Goal: Book appointment/travel/reservation

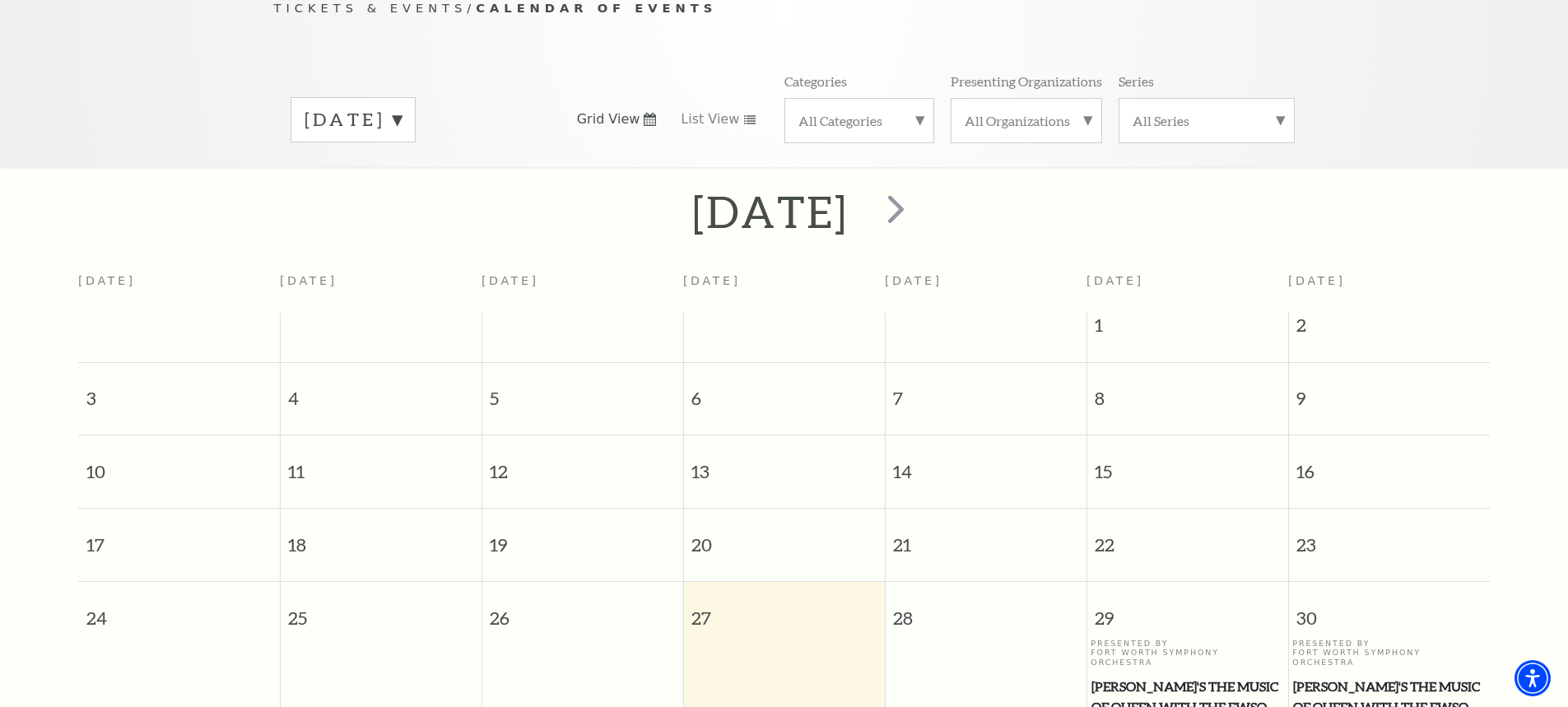
scroll to position [228, 0]
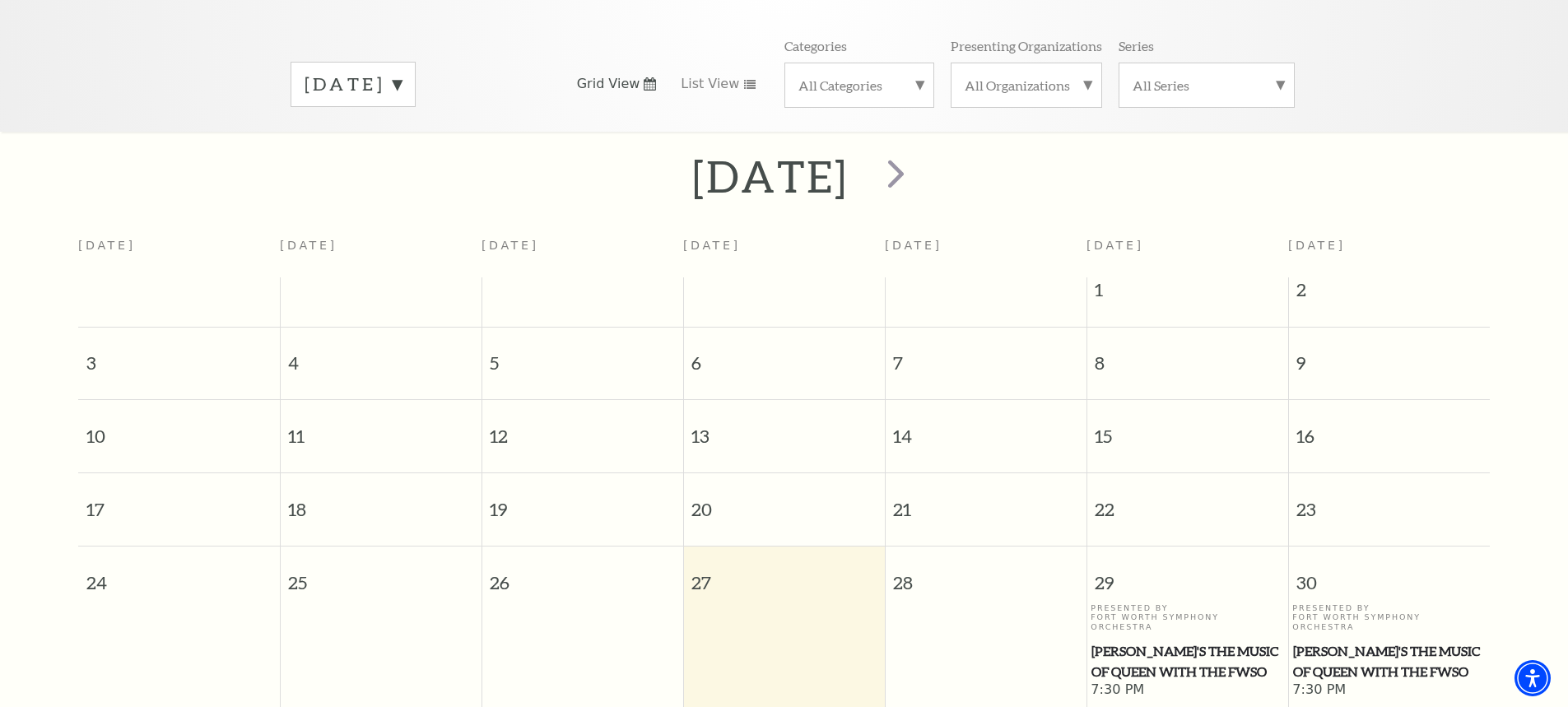
click at [724, 561] on span "27" at bounding box center [784, 574] width 201 height 57
click at [723, 561] on span "27" at bounding box center [784, 574] width 201 height 57
click at [709, 565] on span "27" at bounding box center [784, 574] width 201 height 57
click at [915, 76] on label "All Categories" at bounding box center [858, 84] width 122 height 17
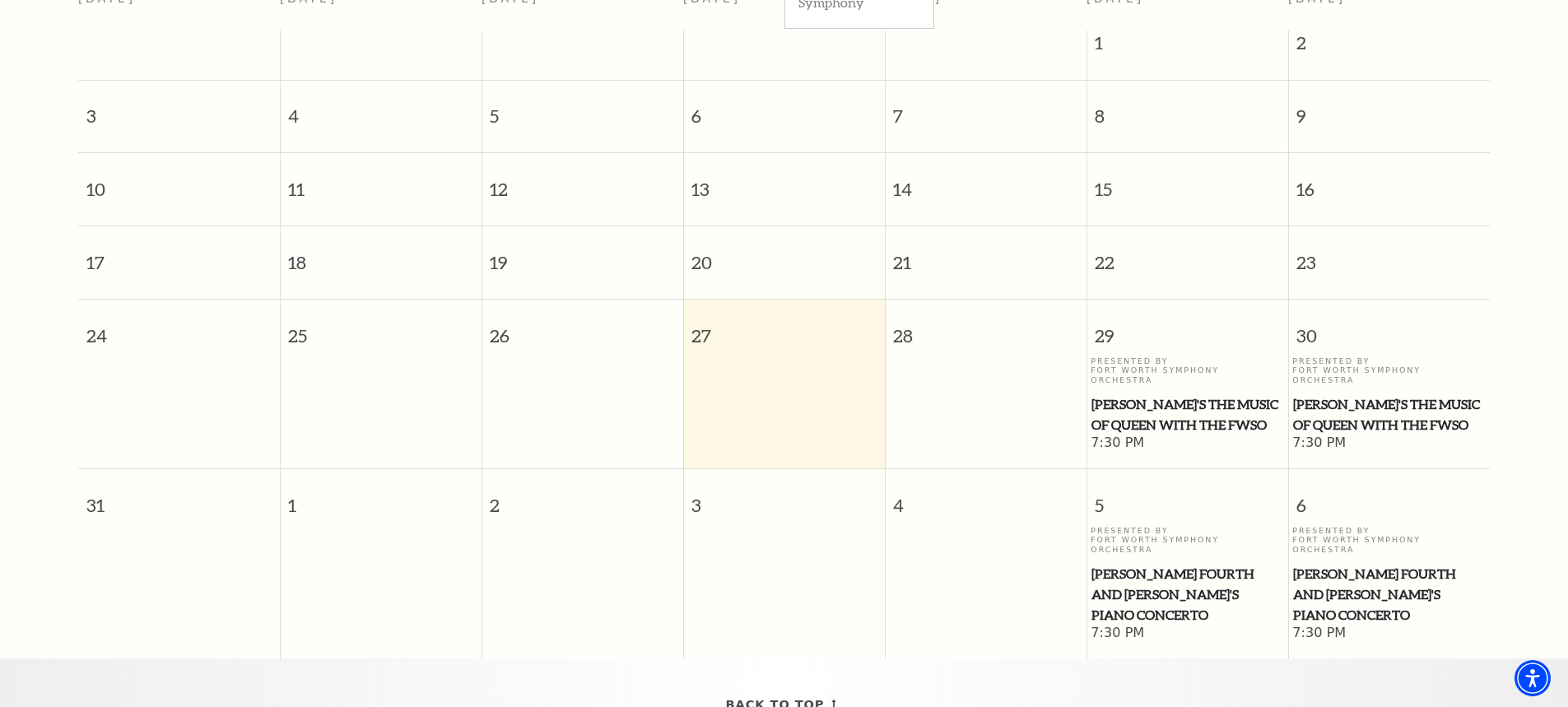
scroll to position [393, 0]
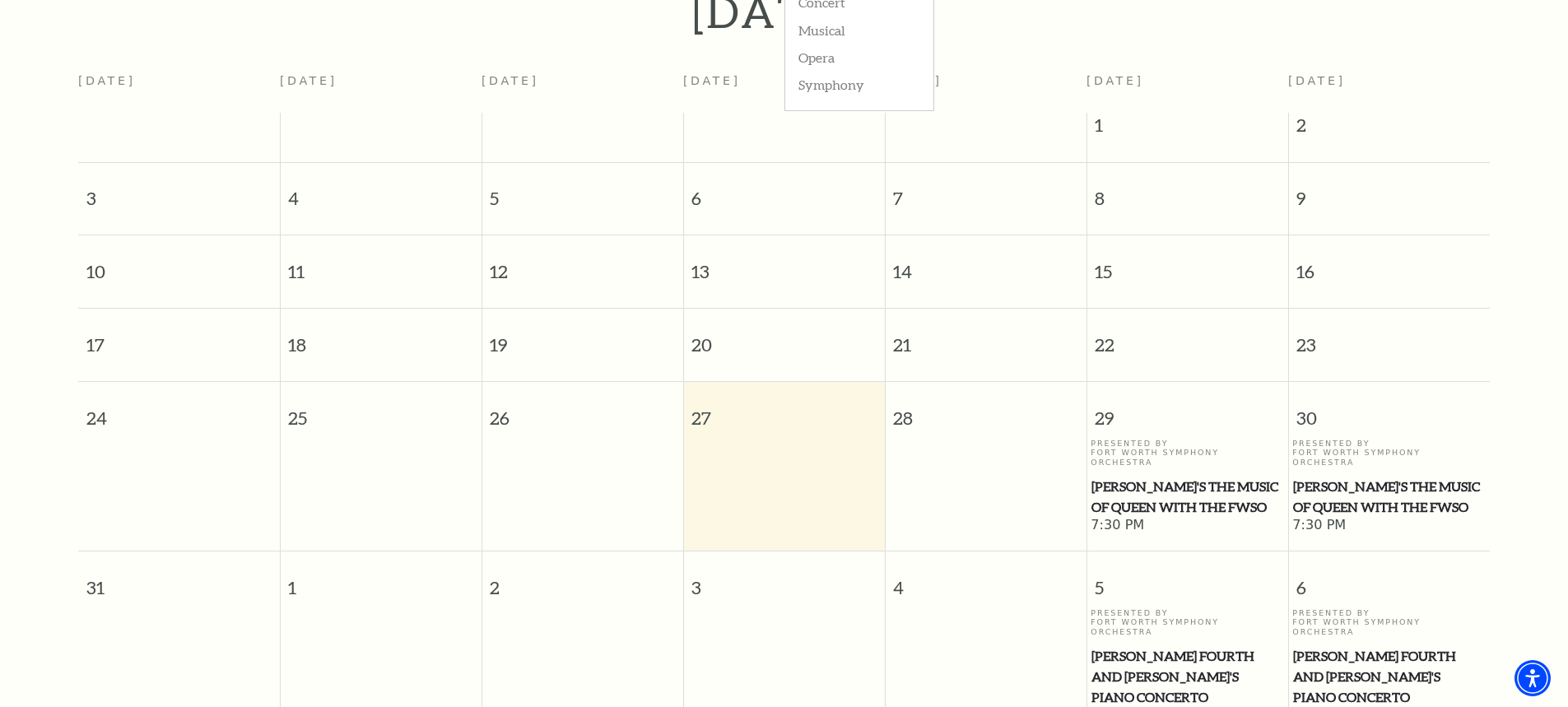
click at [711, 401] on span "27" at bounding box center [784, 410] width 201 height 57
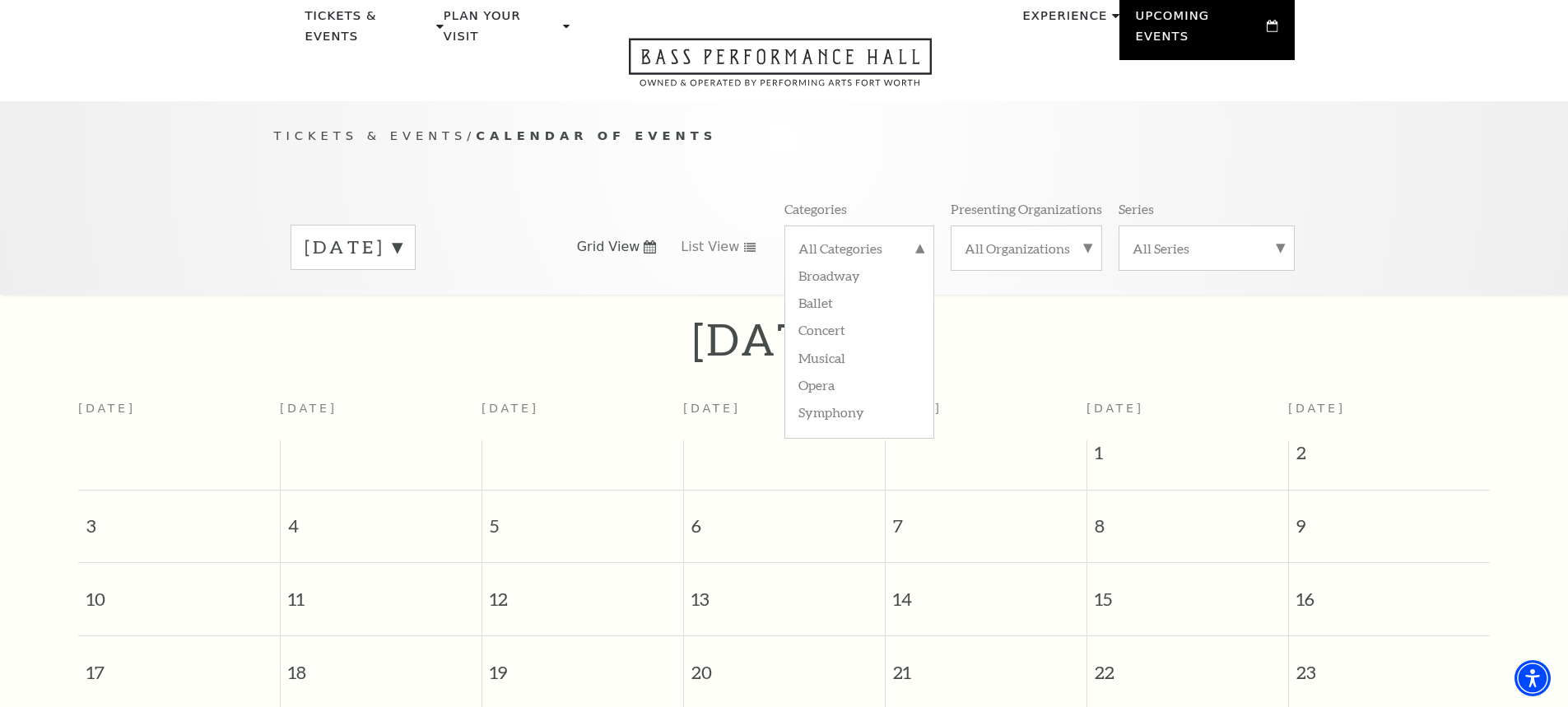
scroll to position [63, 0]
click at [632, 240] on span "Grid View" at bounding box center [609, 249] width 63 height 18
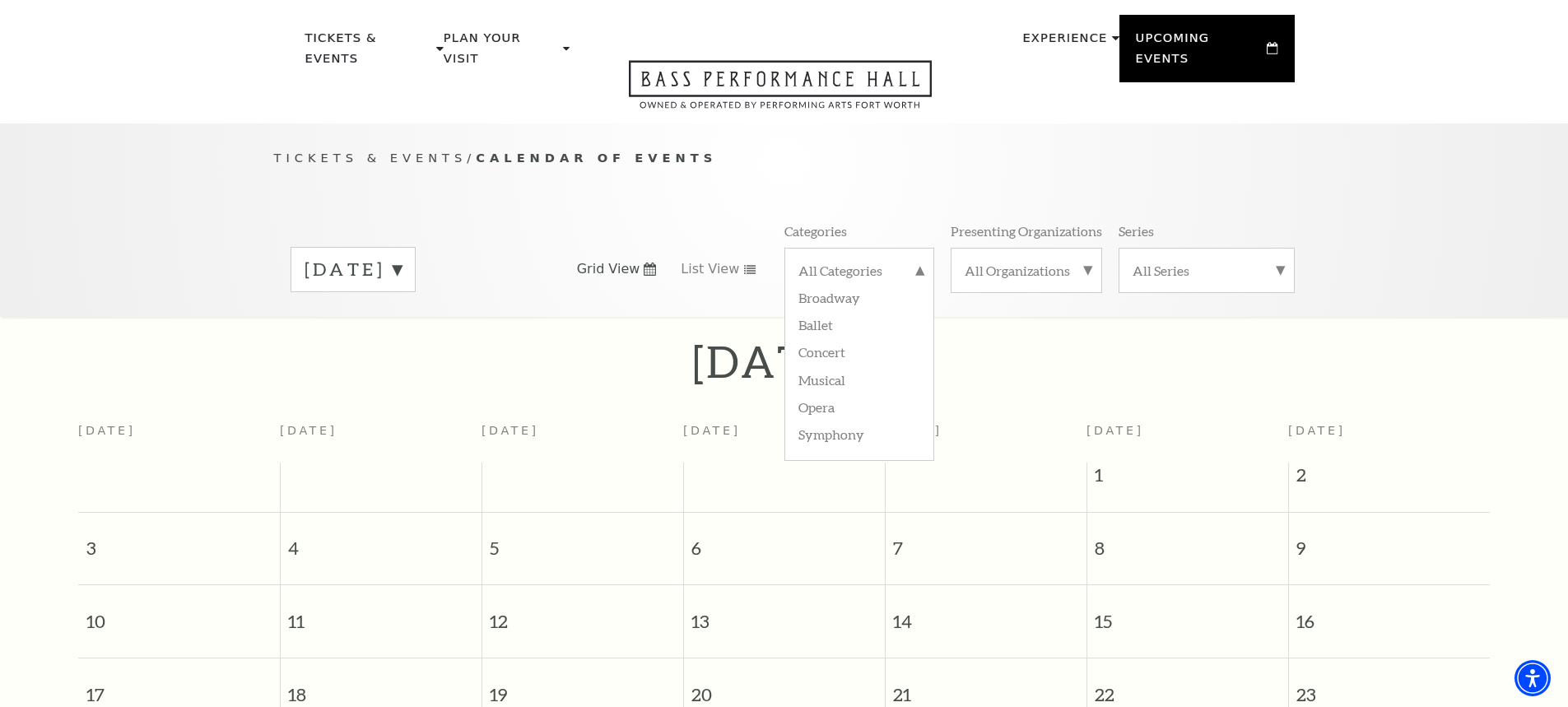
scroll to position [0, 0]
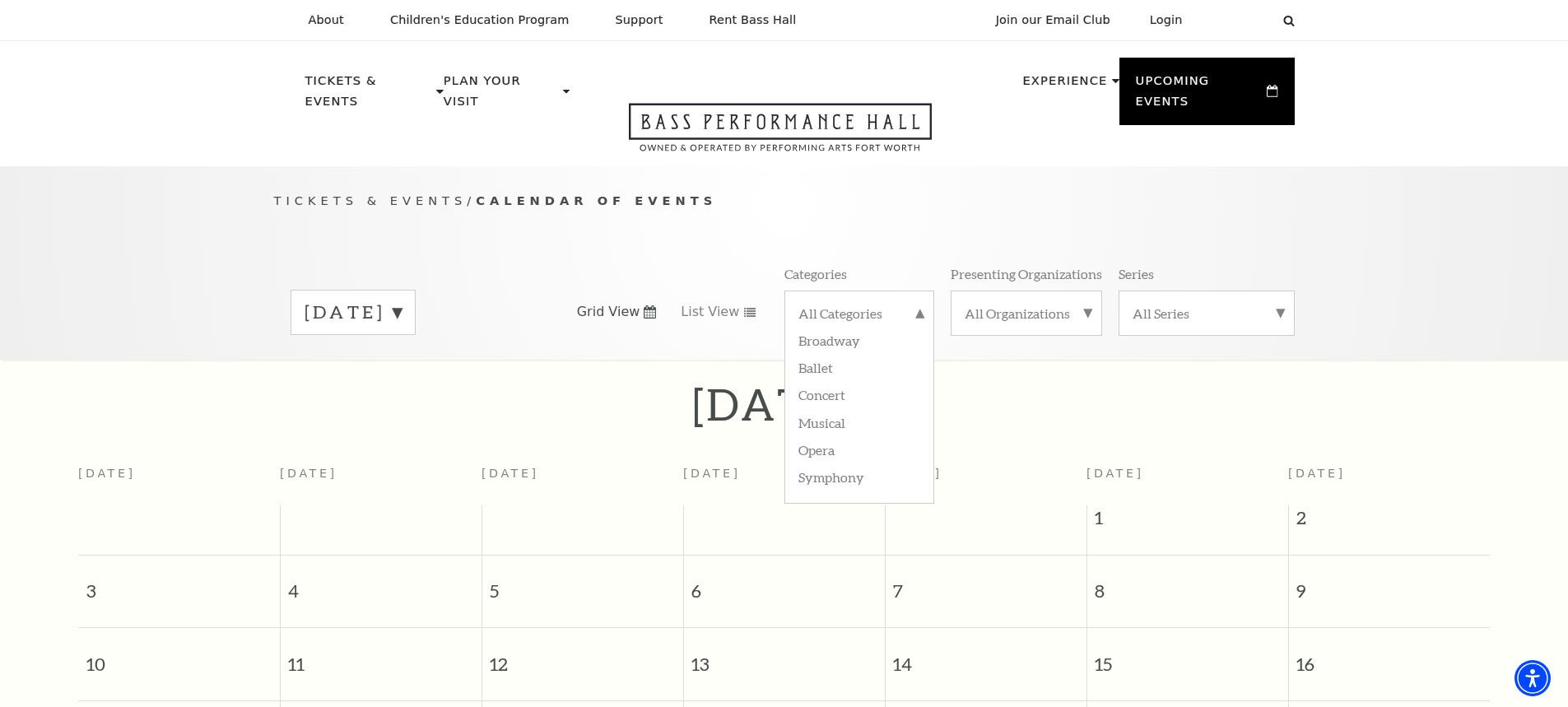
click at [1086, 304] on label "All Organizations" at bounding box center [1026, 312] width 124 height 17
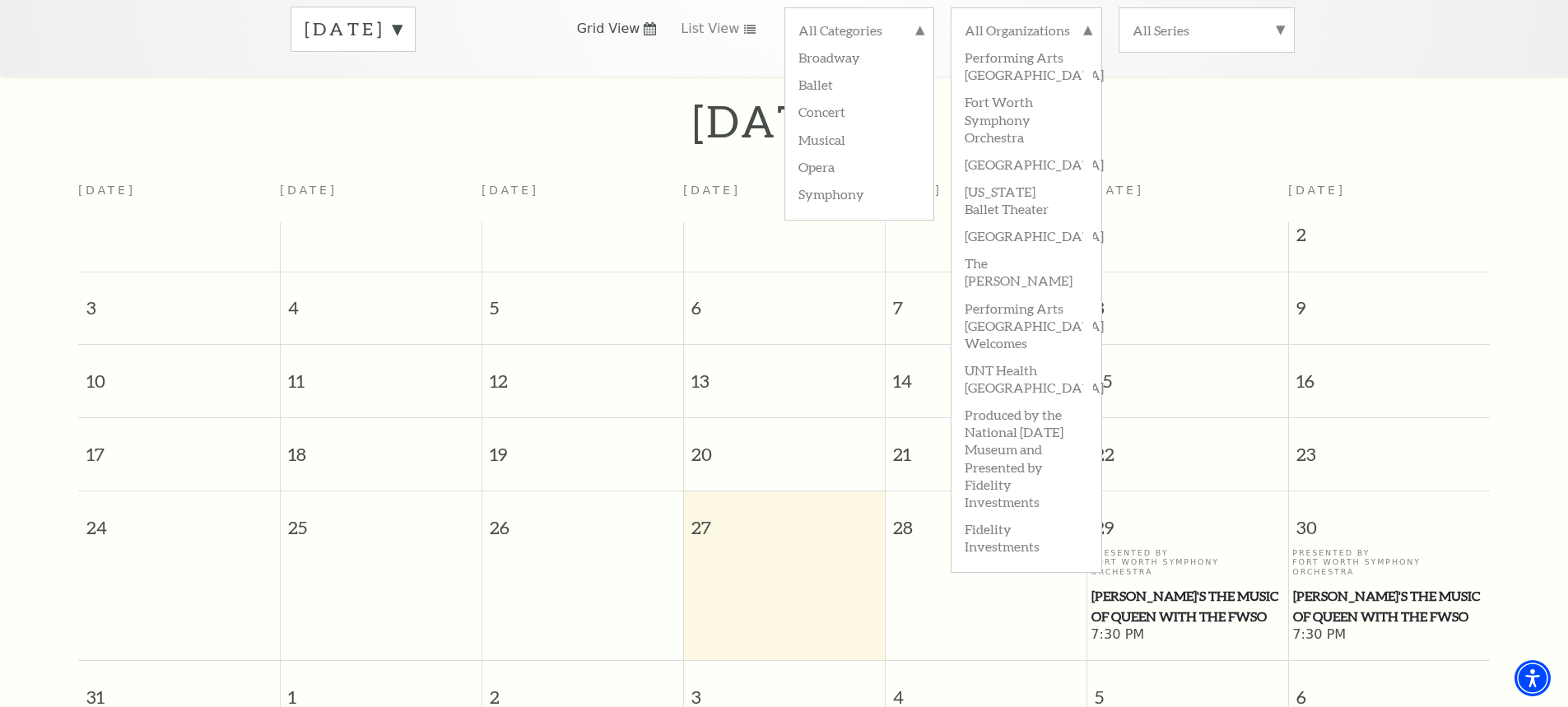
scroll to position [329, 0]
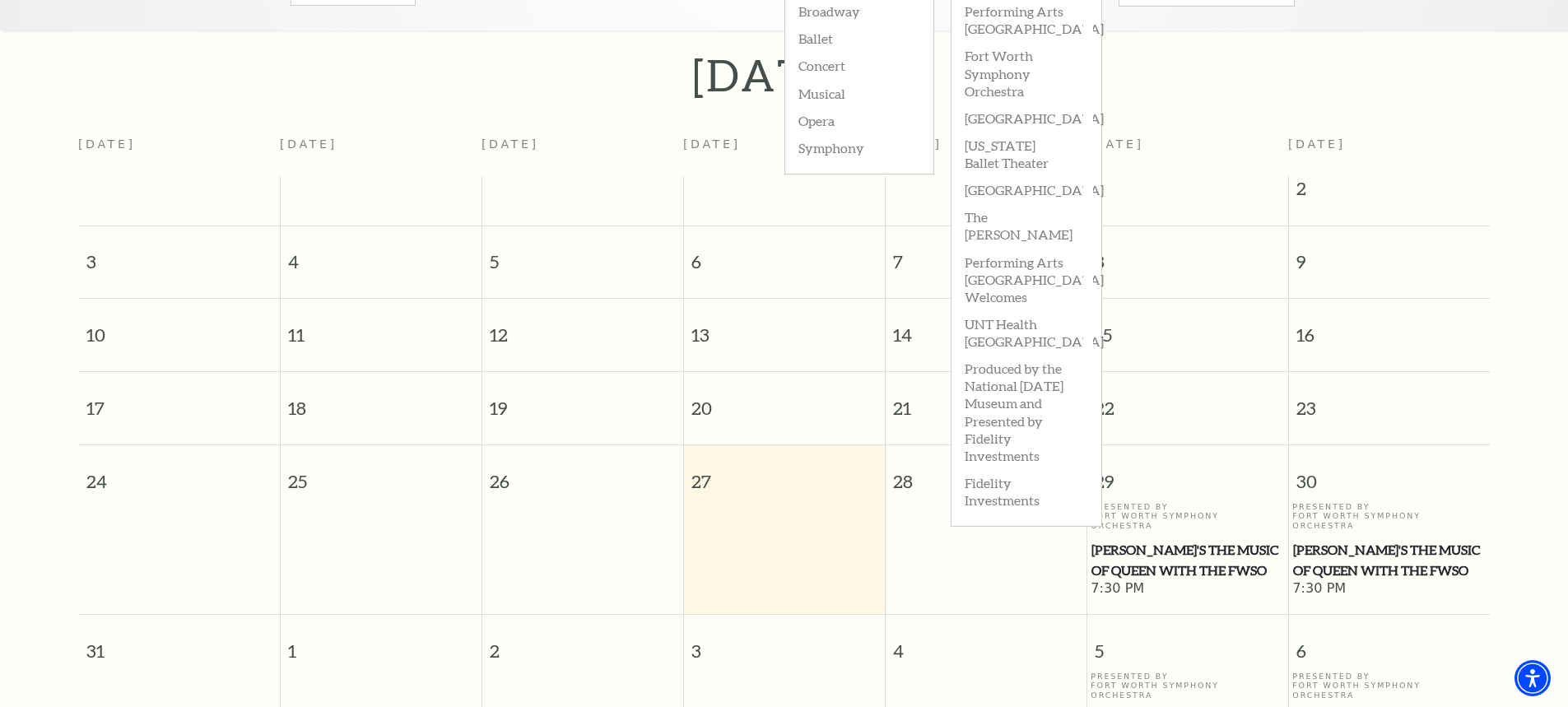
click at [554, 177] on td at bounding box center [582, 192] width 201 height 33
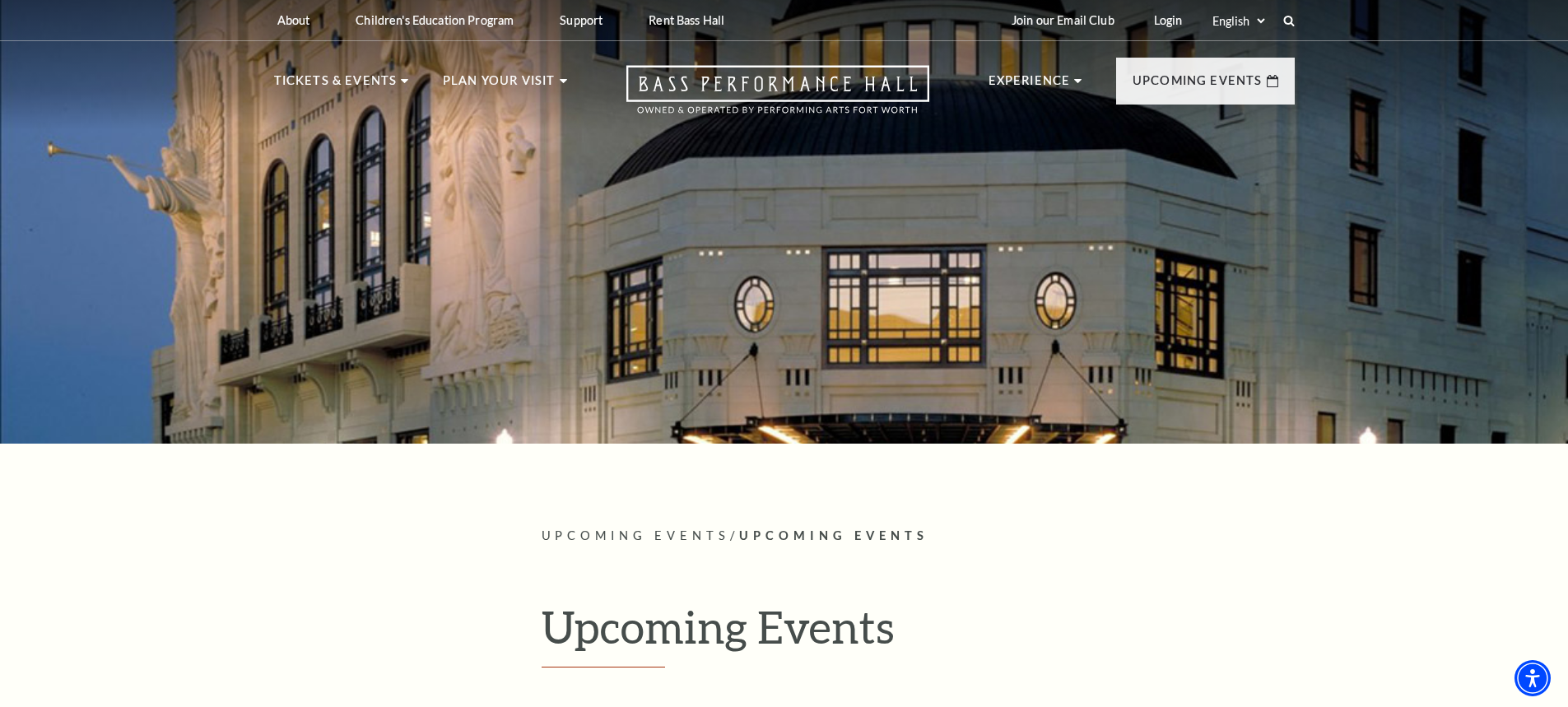
click at [830, 531] on span "Upcoming Events" at bounding box center [834, 535] width 189 height 14
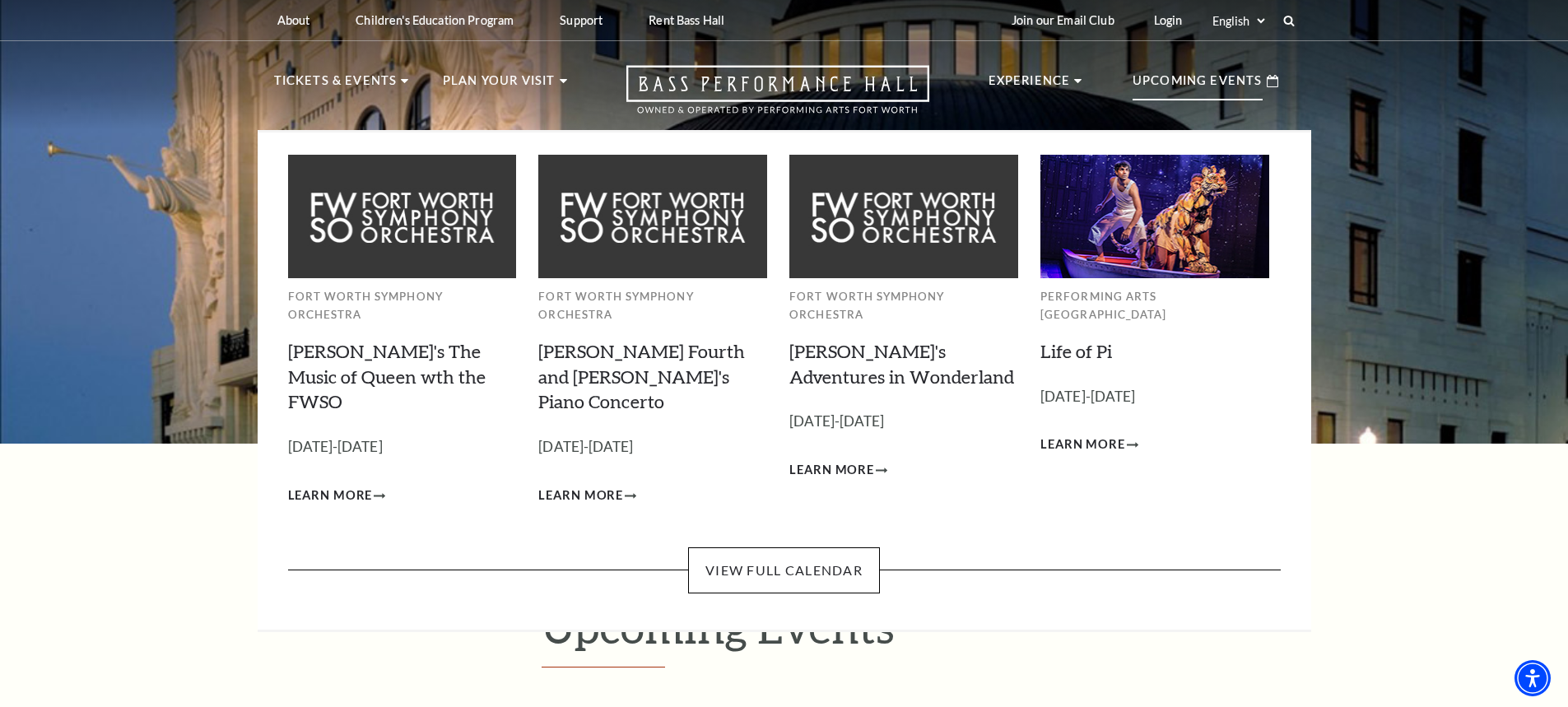
click at [1214, 80] on p "Upcoming Events" at bounding box center [1196, 85] width 130 height 30
